Goal: Transaction & Acquisition: Purchase product/service

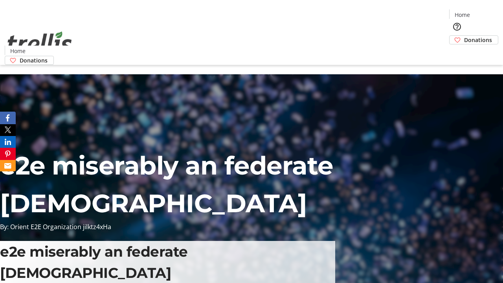
click at [464, 36] on span "Donations" at bounding box center [478, 40] width 28 height 8
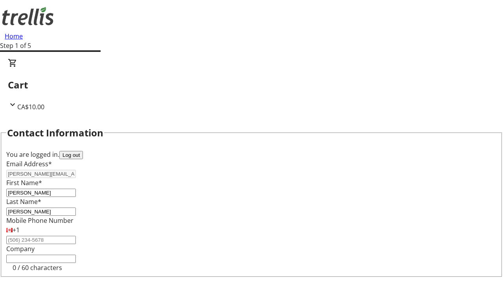
select select "BC"
select select "CA"
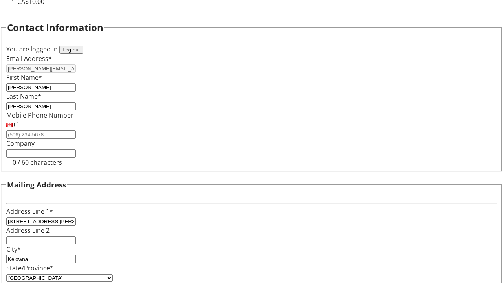
type input "V1Y 0C2"
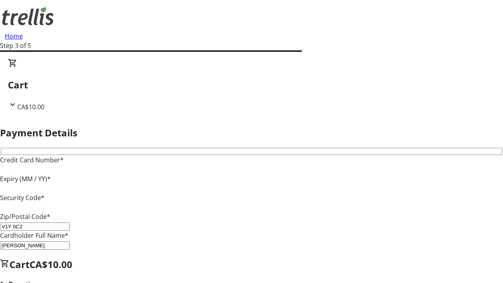
type input "V1Y 0C2"
